Goal: Information Seeking & Learning: Learn about a topic

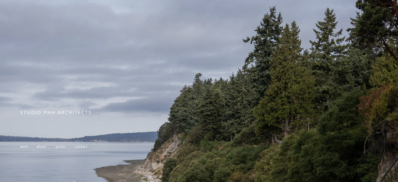
click at [42, 147] on span "about" at bounding box center [40, 146] width 9 height 4
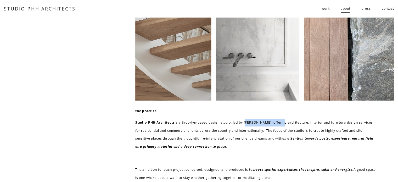
drag, startPoint x: 246, startPoint y: 123, endPoint x: 284, endPoint y: 123, distance: 38.4
click at [284, 123] on p "Studio PHH Architects is a Brooklyn-based design studio, led by [PERSON_NAME], …" at bounding box center [256, 134] width 242 height 32
copy p "[PERSON_NAME]"
